Goal: Navigation & Orientation: Find specific page/section

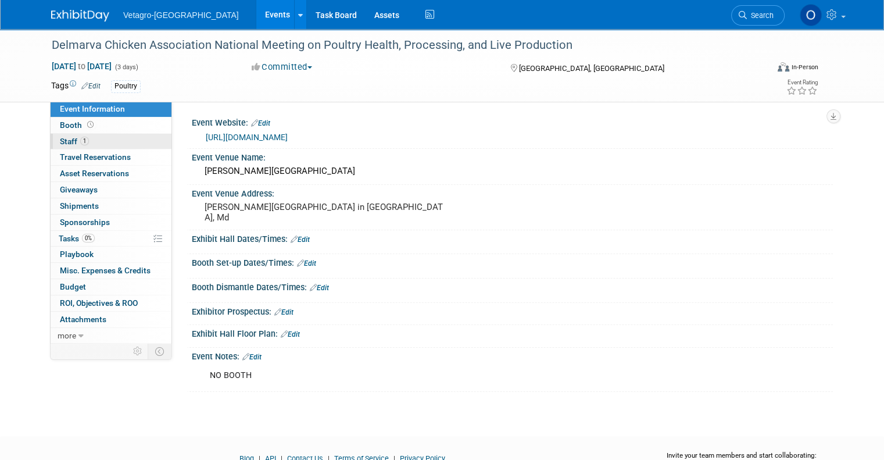
click at [60, 142] on span "Staff 1" at bounding box center [74, 141] width 29 height 9
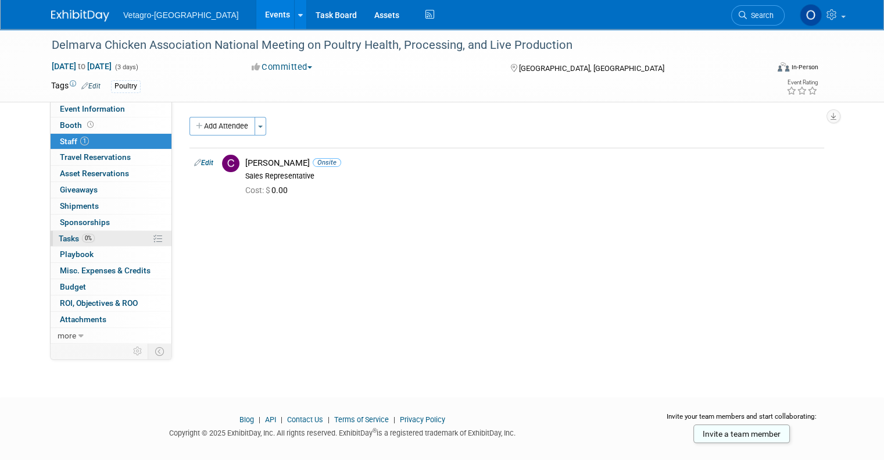
click at [59, 238] on span "Tasks 0%" at bounding box center [77, 238] width 36 height 9
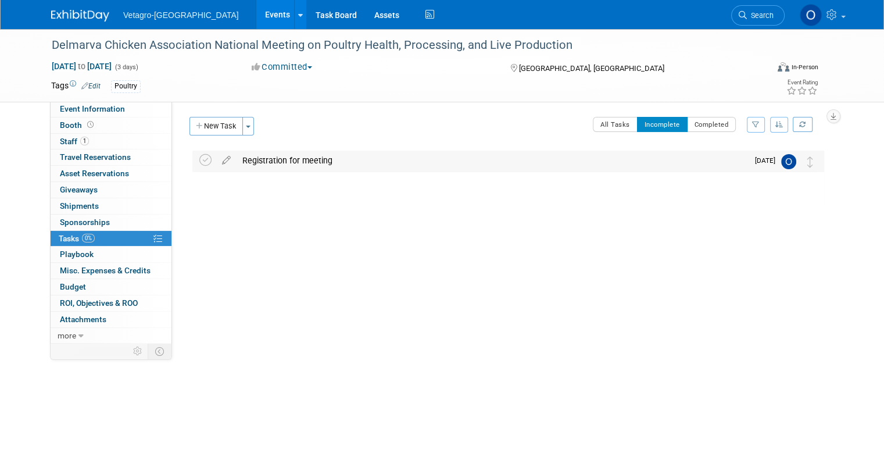
click at [241, 161] on div "Registration for meeting" at bounding box center [492, 161] width 511 height 20
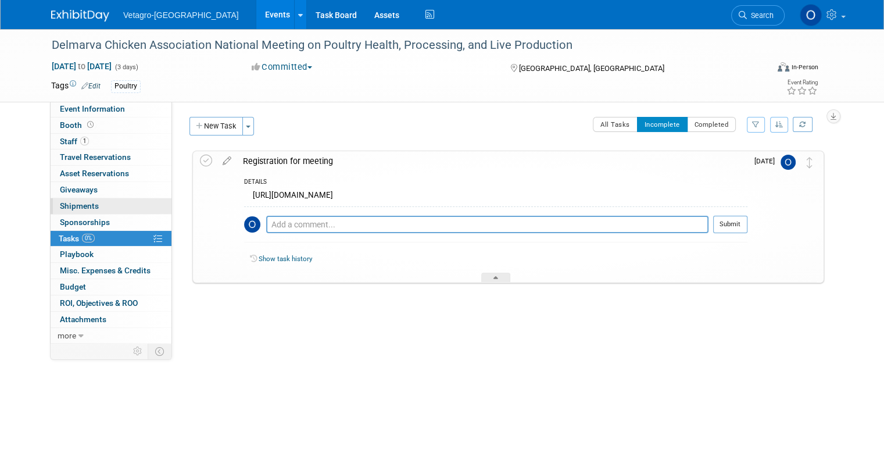
click at [63, 206] on span "Shipments 0" at bounding box center [79, 205] width 39 height 9
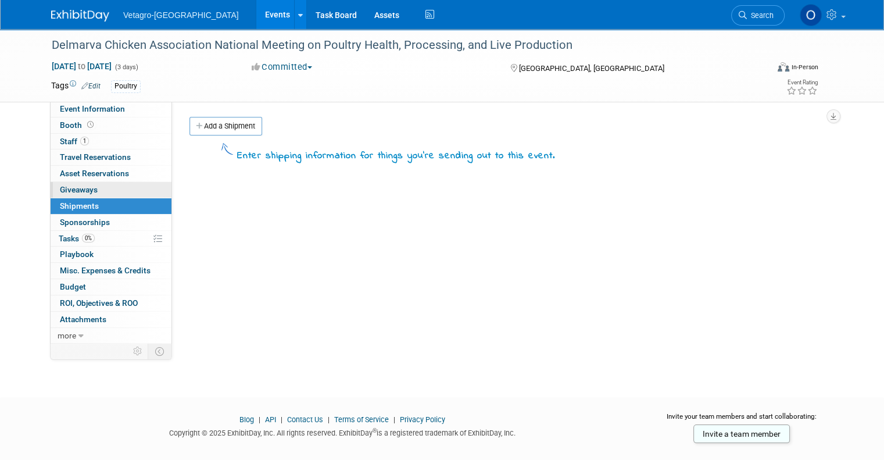
click at [66, 189] on span "Giveaways 0" at bounding box center [79, 189] width 38 height 9
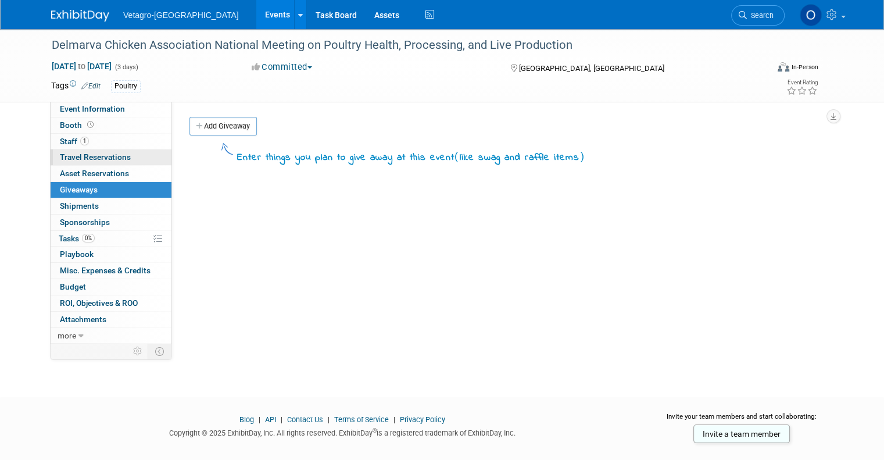
click at [78, 159] on span "Travel Reservations 0" at bounding box center [95, 156] width 71 height 9
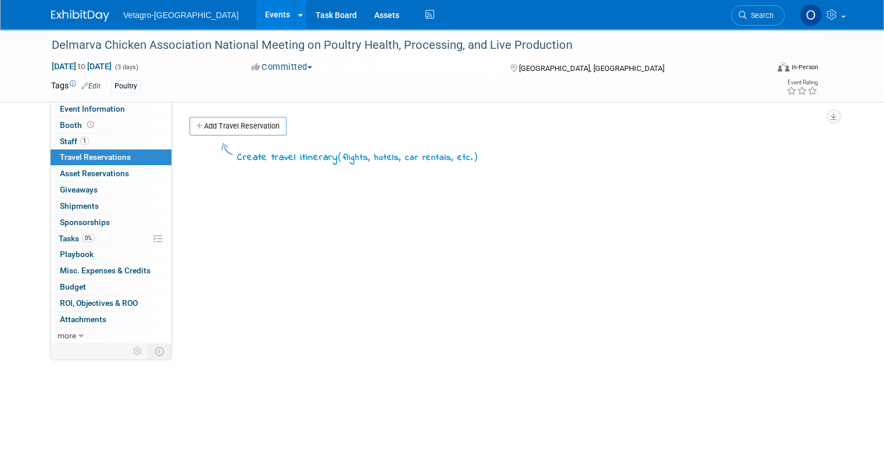
click at [256, 11] on link "Events" at bounding box center [277, 14] width 42 height 29
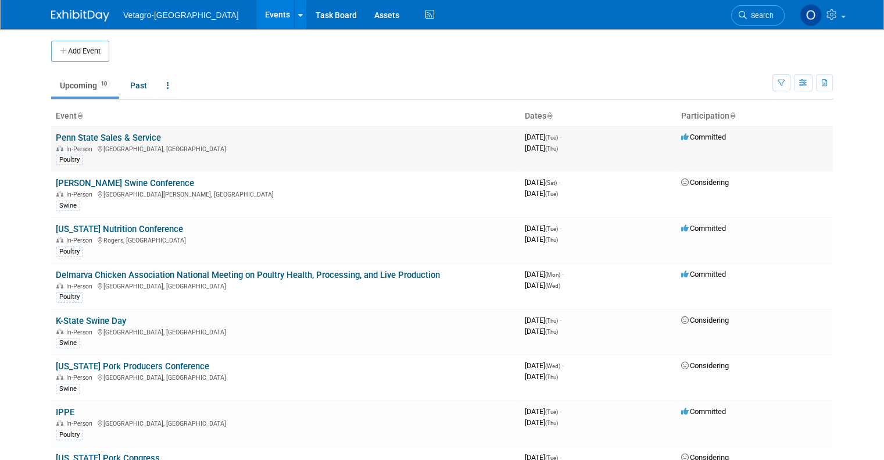
click at [85, 139] on link "Penn State Sales & Service" at bounding box center [108, 137] width 105 height 10
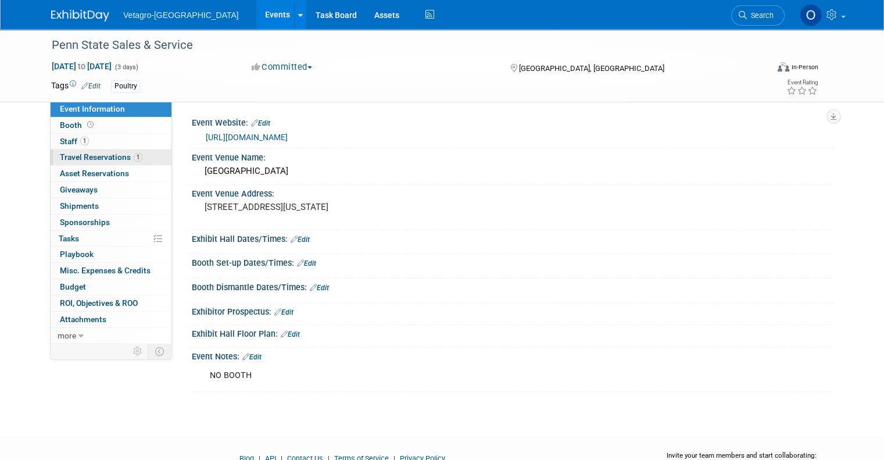
click at [80, 155] on span "Travel Reservations 1" at bounding box center [101, 156] width 83 height 9
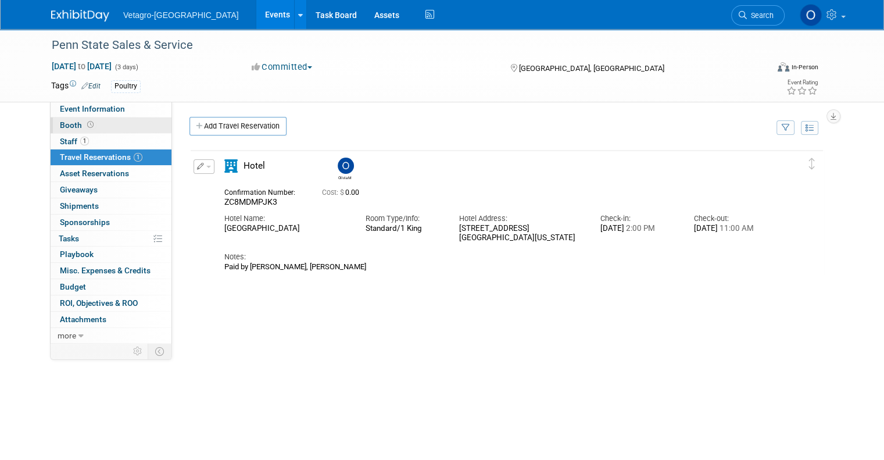
click at [62, 124] on span "Booth" at bounding box center [78, 124] width 36 height 9
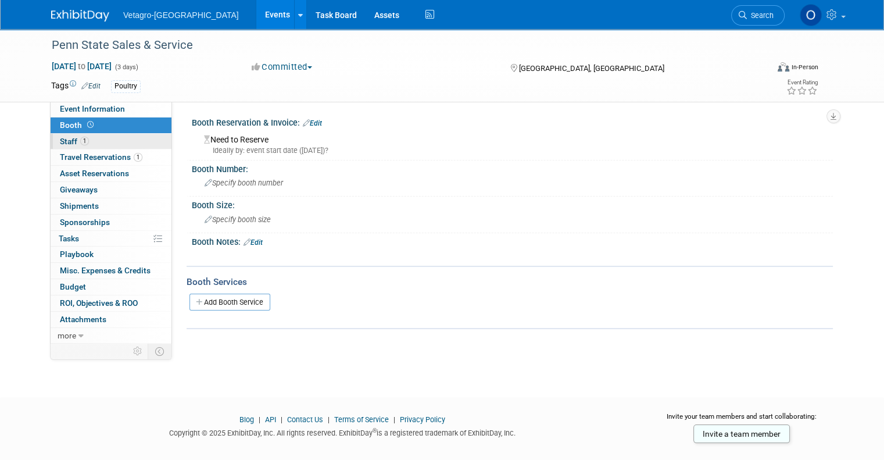
click at [60, 141] on span "Staff 1" at bounding box center [74, 141] width 29 height 9
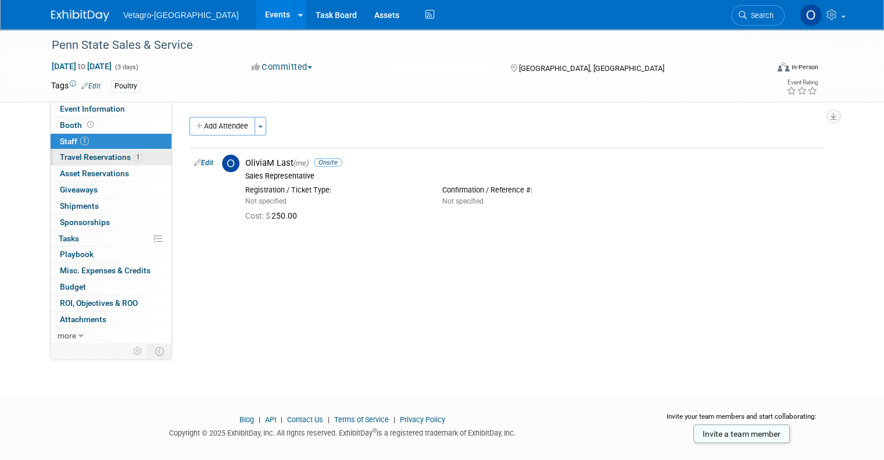
click at [77, 158] on span "Travel Reservations 1" at bounding box center [101, 156] width 83 height 9
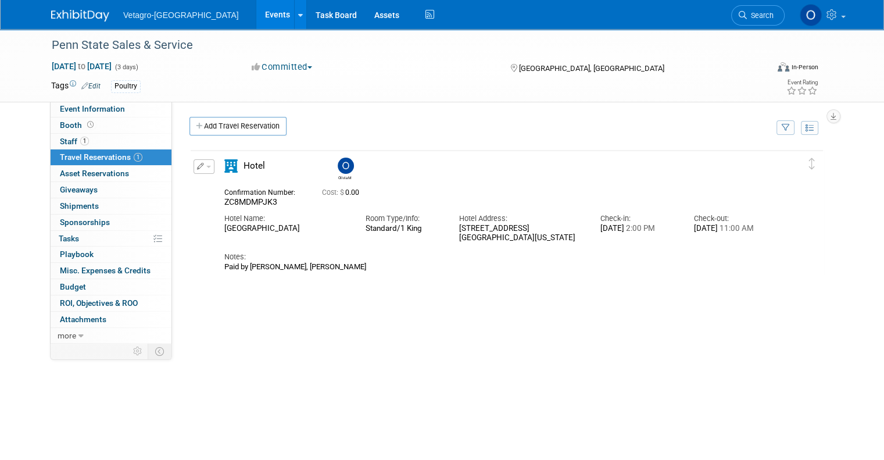
click at [256, 13] on link "Events" at bounding box center [277, 14] width 42 height 29
